Goal: Task Accomplishment & Management: Manage account settings

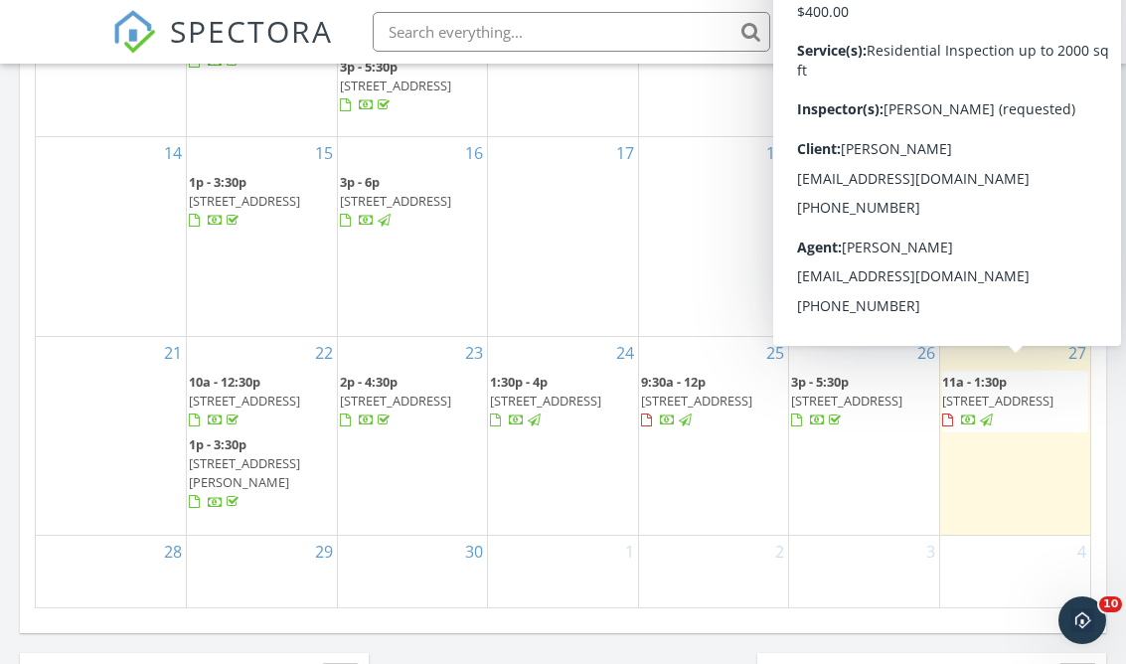
scroll to position [1810, 1127]
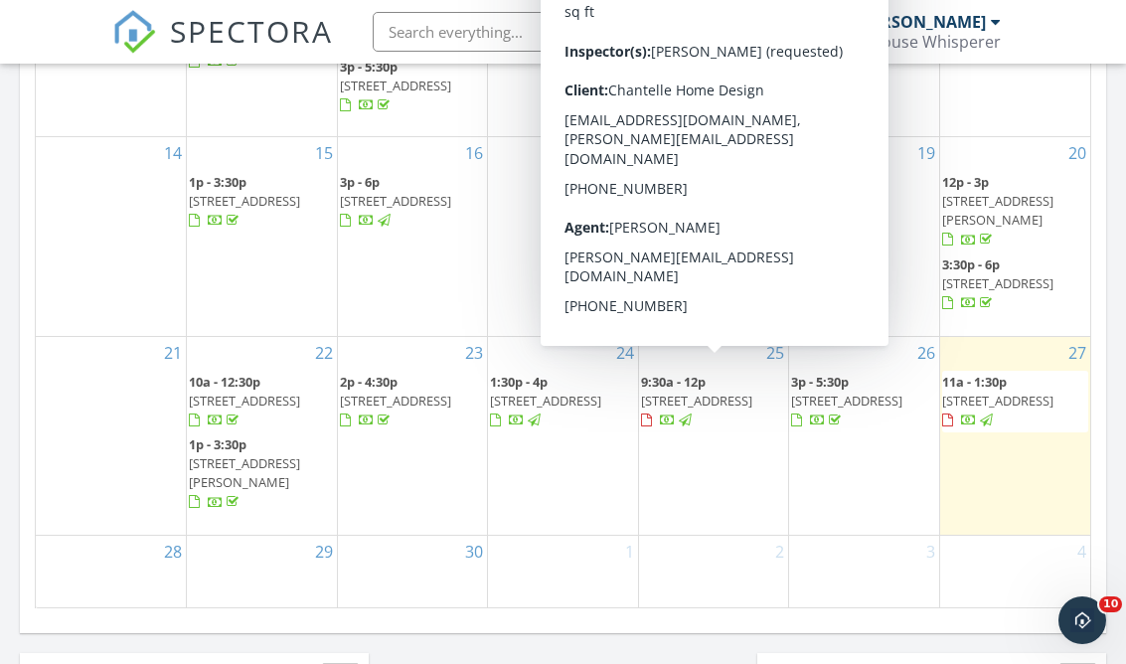
click at [701, 392] on span "8115 50th Ave E, Tacoma 98443" at bounding box center [696, 401] width 111 height 18
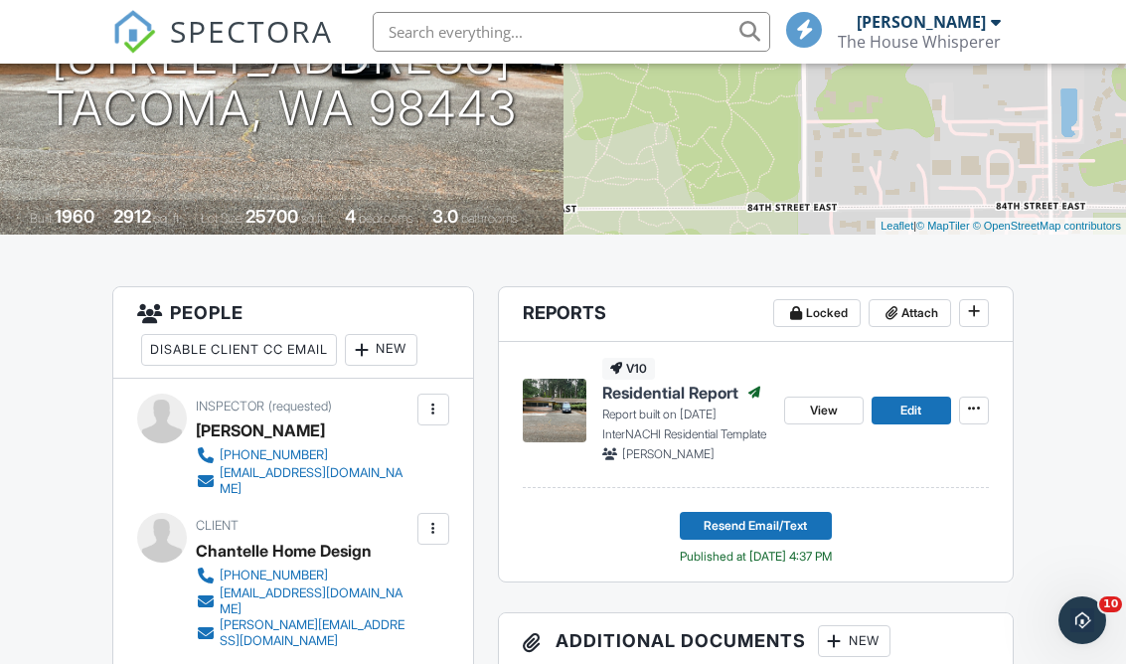
scroll to position [326, 0]
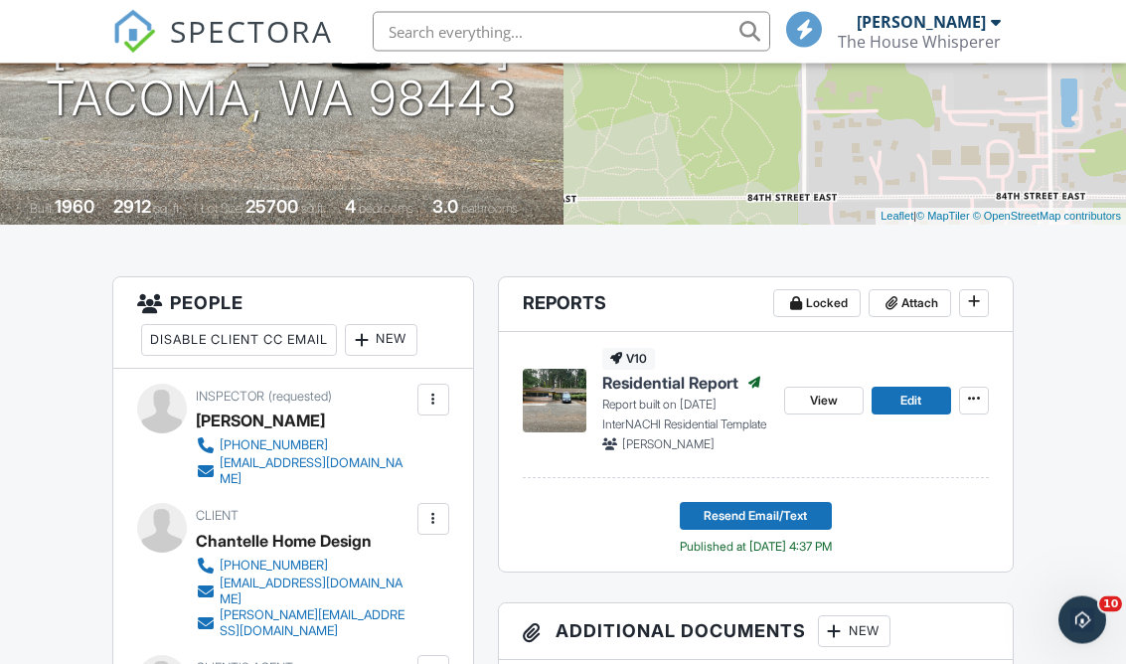
click at [809, 523] on button "Resend Email/Text" at bounding box center [756, 517] width 152 height 28
click at [802, 503] on button "Resend Email/Text" at bounding box center [756, 517] width 152 height 28
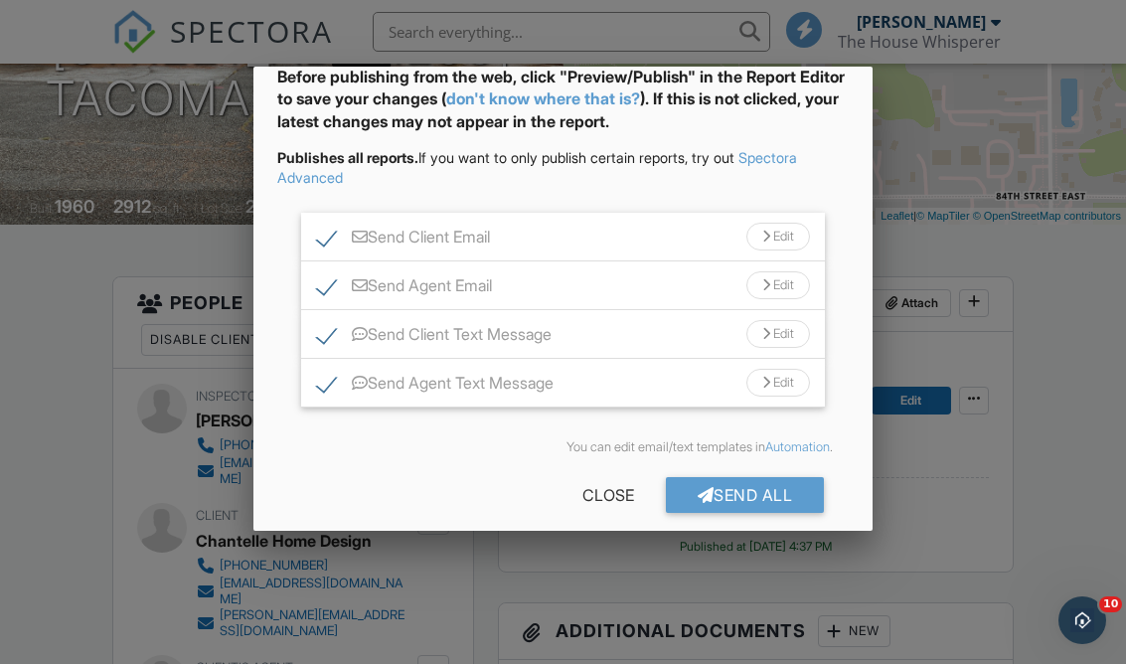
scroll to position [99, 0]
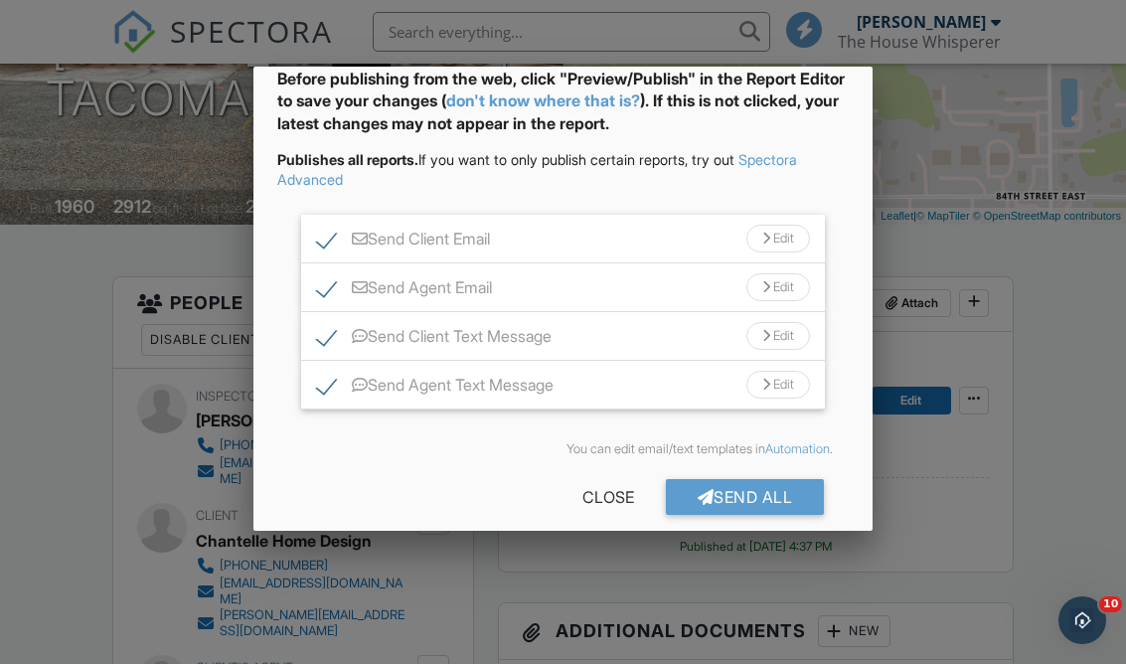
click at [778, 487] on div "Send All" at bounding box center [745, 497] width 159 height 36
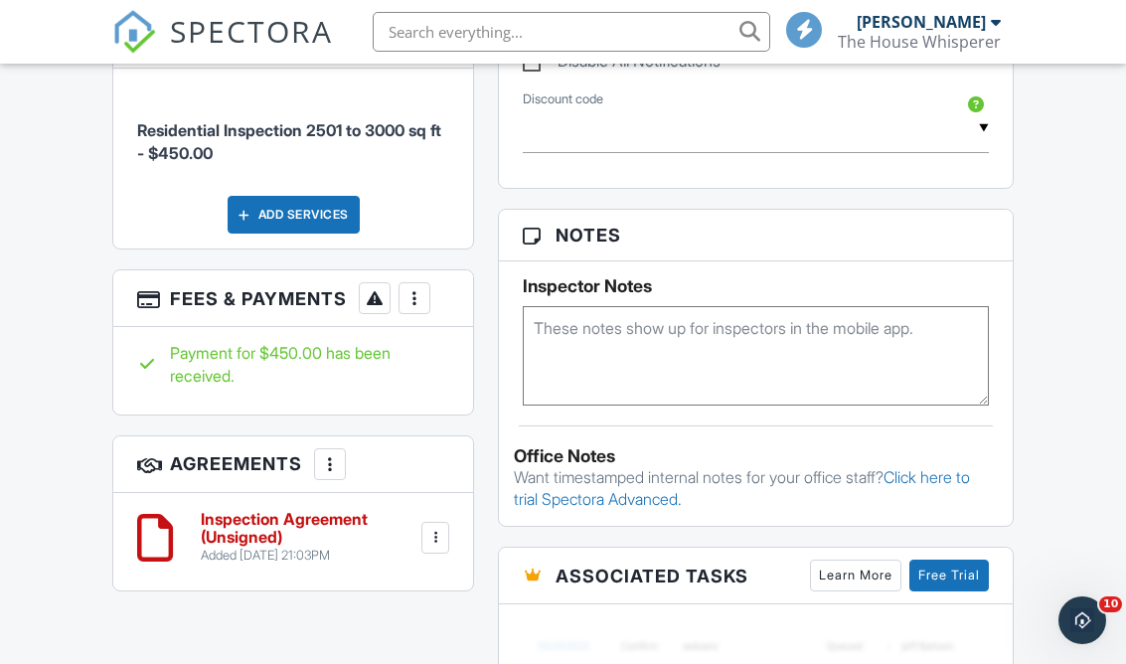
scroll to position [1220, 0]
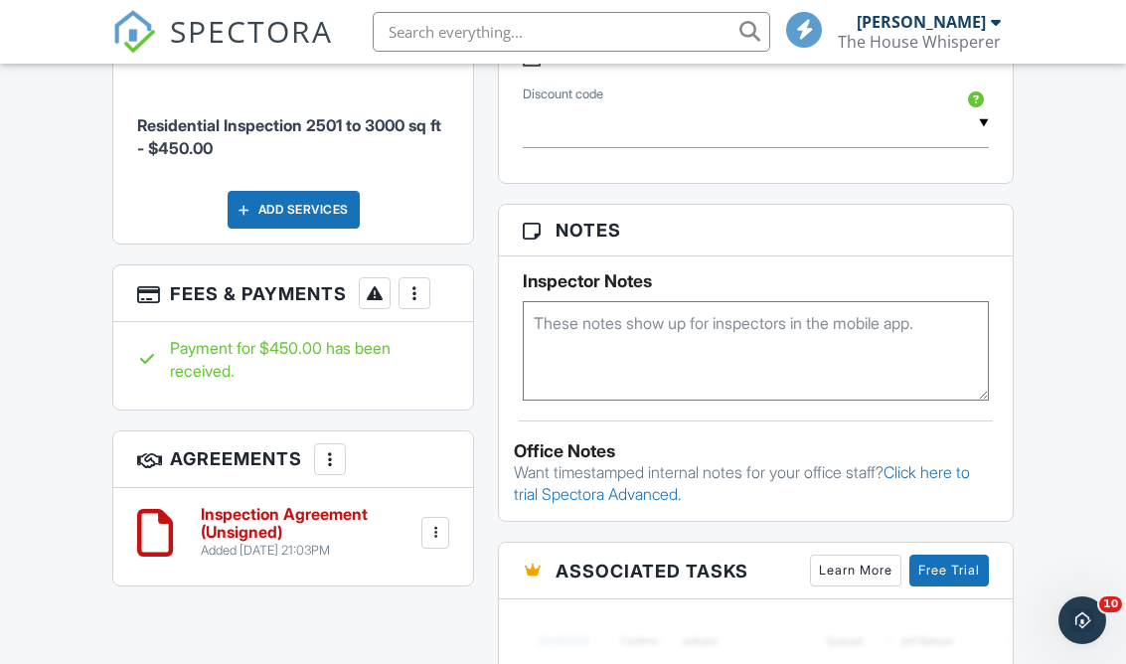
click at [170, 294] on h3 "Fees & Payments More Edit Fees & Payments Add Services View Invoice" at bounding box center [293, 293] width 360 height 57
click at [116, 298] on h3 "Fees & Payments More Edit Fees & Payments Add Services View Invoice" at bounding box center [293, 293] width 360 height 57
